Goal: Transaction & Acquisition: Purchase product/service

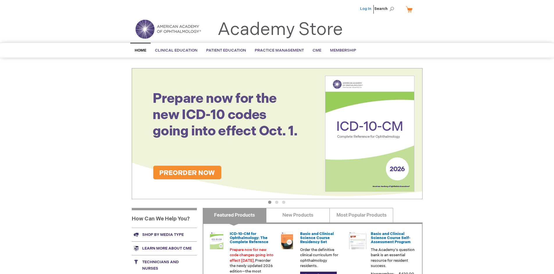
click at [366, 9] on link "Log In" at bounding box center [365, 8] width 11 height 5
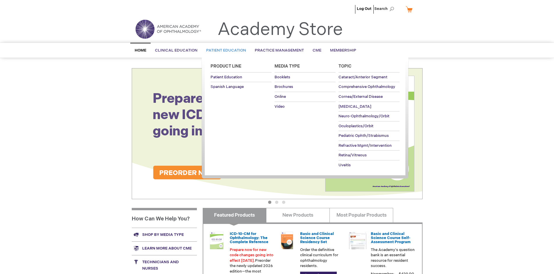
click at [224, 50] on span "Patient Education" at bounding box center [226, 50] width 40 height 5
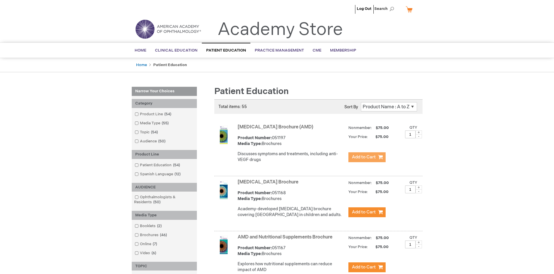
click at [367, 157] on span "Add to Cart" at bounding box center [364, 157] width 24 height 6
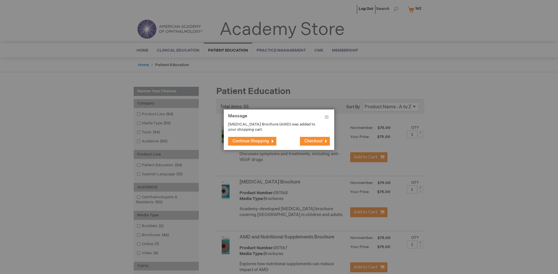
click at [251, 141] on span "Continue Shopping" at bounding box center [251, 140] width 37 height 5
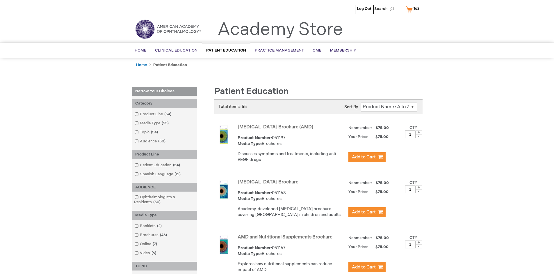
click at [286, 240] on link "AMD and Nutritional Supplements Brochure" at bounding box center [284, 237] width 95 height 6
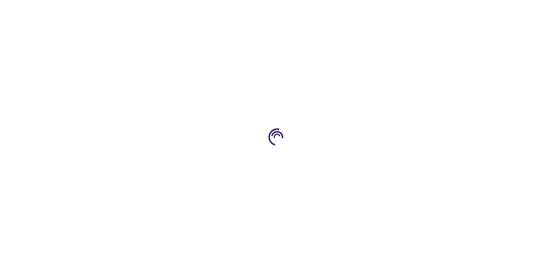
type input "1"
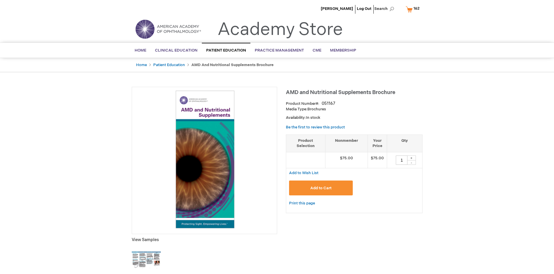
click at [321, 187] on span "Add to Cart" at bounding box center [320, 187] width 21 height 5
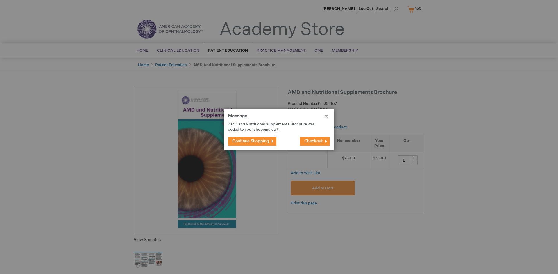
click at [251, 141] on span "Continue Shopping" at bounding box center [251, 140] width 37 height 5
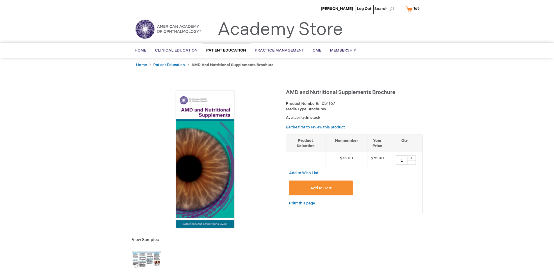
click at [414, 9] on span "163" at bounding box center [416, 8] width 6 height 5
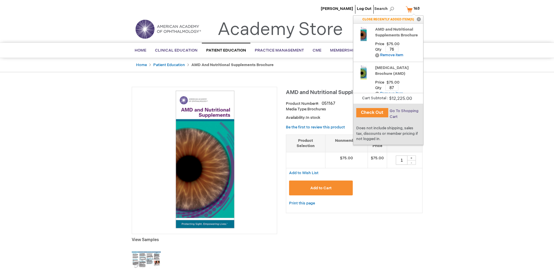
click at [403, 111] on span "Go To Shopping Cart" at bounding box center [403, 113] width 29 height 10
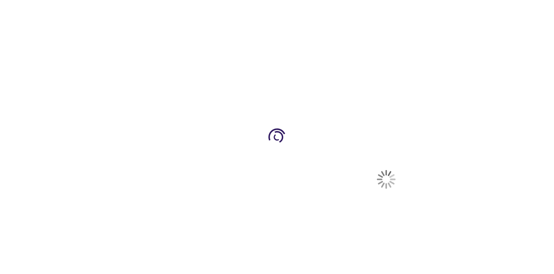
select select "US"
select select "41"
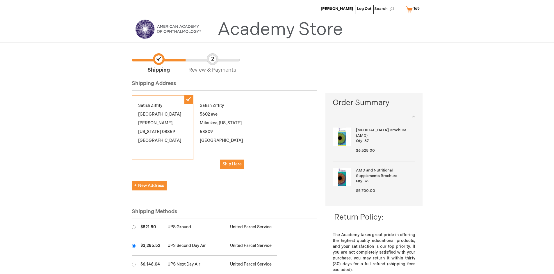
click at [133, 245] on input "radio" at bounding box center [134, 246] width 4 height 4
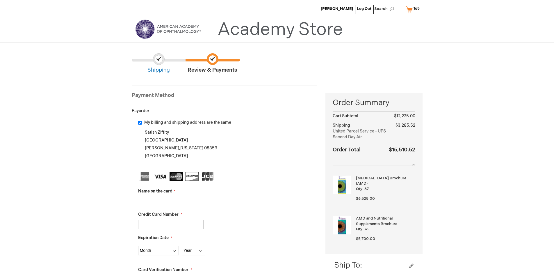
click at [171, 201] on input "Name on the card" at bounding box center [170, 200] width 65 height 9
